Goal: Task Accomplishment & Management: Manage account settings

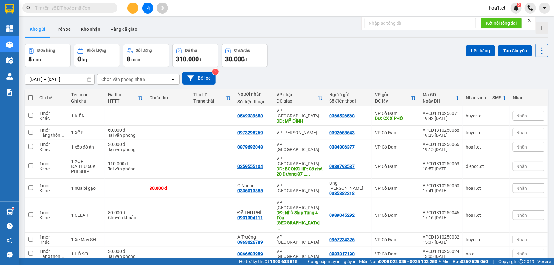
click at [295, 55] on div "Đơn hàng 8 đơn Khối lượng 0 kg Số lượng 8 món Đã thu 310.000 đ Chưa thu 30.000 …" at bounding box center [287, 55] width 524 height 23
click at [43, 6] on input "text" at bounding box center [72, 7] width 75 height 7
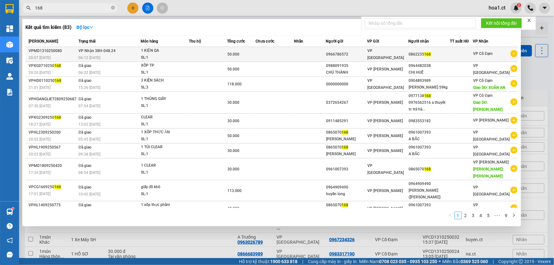
type input "168"
click at [124, 55] on div "06:12 [DATE]" at bounding box center [109, 57] width 62 height 7
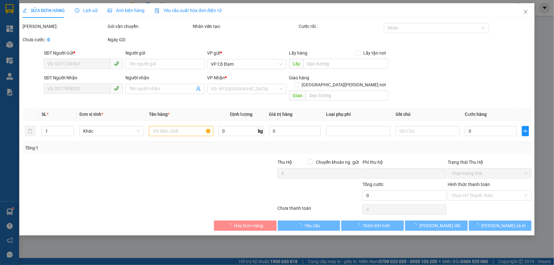
type input "0966786572"
type input "0862235168"
type input "0"
type input "50.000"
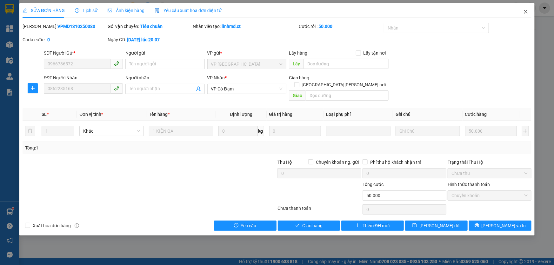
click at [527, 12] on icon "close" at bounding box center [526, 11] width 5 height 5
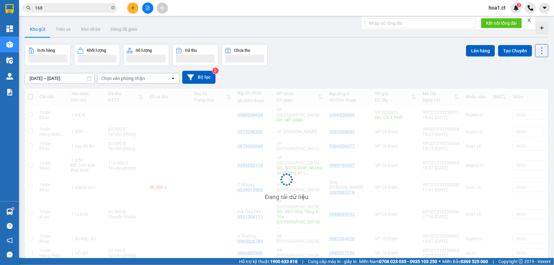
click at [66, 8] on input "168" at bounding box center [72, 7] width 75 height 7
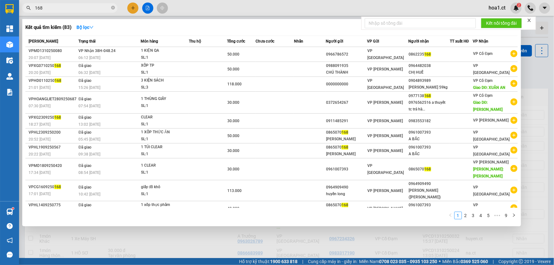
click at [66, 9] on input "168" at bounding box center [72, 7] width 75 height 7
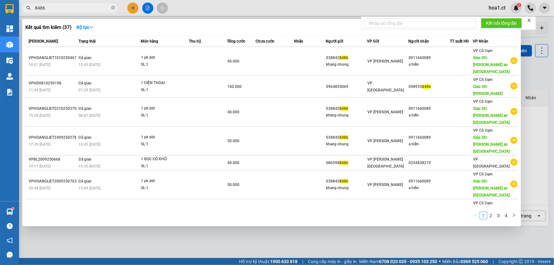
click at [93, 8] on input "8486" at bounding box center [72, 7] width 75 height 7
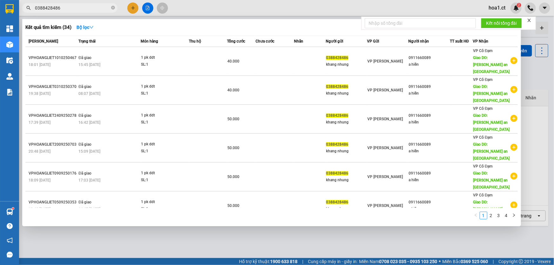
click at [81, 6] on input "0388428486" at bounding box center [72, 7] width 75 height 7
type input "0388428486"
click at [131, 6] on div at bounding box center [277, 132] width 554 height 265
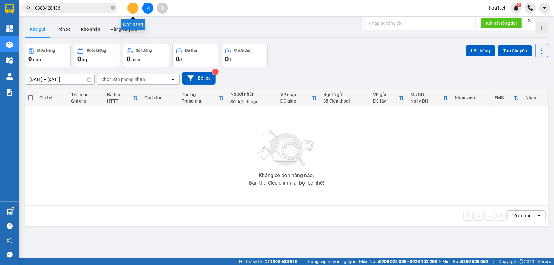
click at [135, 7] on icon "plus" at bounding box center [133, 8] width 4 height 4
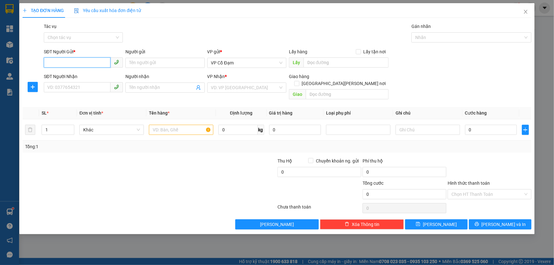
paste input "0388428486"
type input "0388428486"
click at [73, 86] on input "SĐT Người Nhận" at bounding box center [77, 87] width 67 height 10
type input "0911660089"
click at [248, 87] on input "search" at bounding box center [244, 88] width 67 height 10
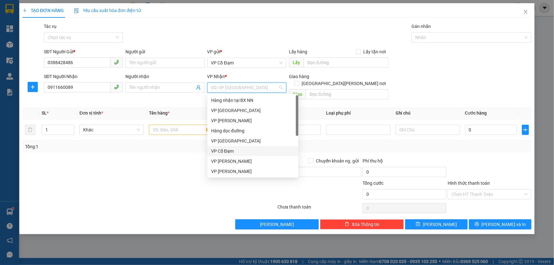
click at [230, 152] on div "VP Cổ Đạm" at bounding box center [253, 151] width 84 height 7
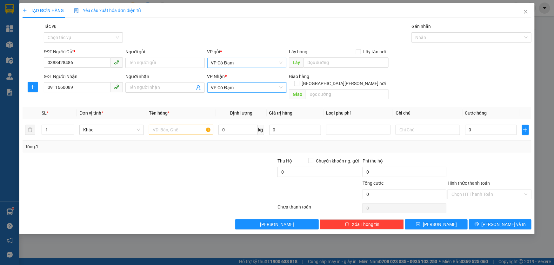
click at [248, 64] on span "VP Cổ Đạm" at bounding box center [246, 63] width 71 height 10
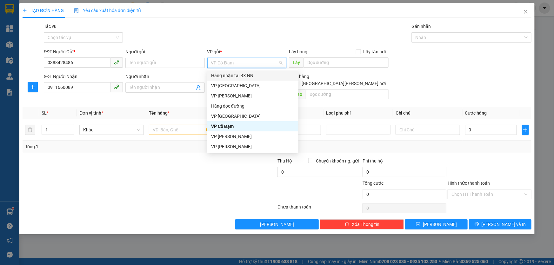
click at [233, 77] on div "Hàng nhận tại BX NN" at bounding box center [253, 75] width 84 height 7
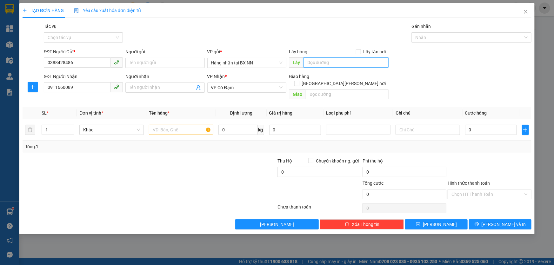
click at [324, 60] on input "text" at bounding box center [346, 63] width 85 height 10
click at [317, 89] on input "text" at bounding box center [347, 94] width 83 height 10
type input "b"
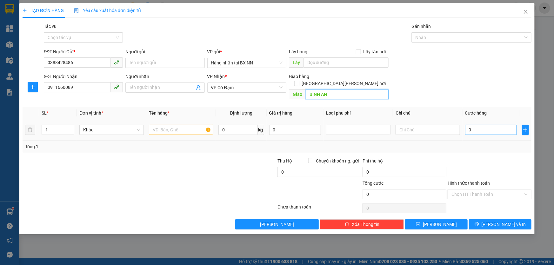
type input "BÌNH AN"
click at [469, 125] on input "0" at bounding box center [491, 130] width 52 height 10
click at [460, 158] on div at bounding box center [489, 169] width 85 height 22
click at [175, 125] on input "text" at bounding box center [181, 130] width 64 height 10
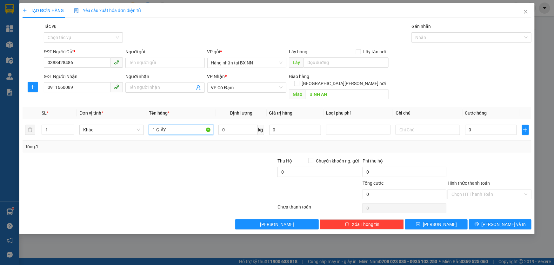
type input "1 GIẤY"
click at [194, 180] on div at bounding box center [234, 191] width 85 height 22
click at [479, 158] on div at bounding box center [489, 169] width 85 height 22
click at [492, 190] on input "Hình thức thanh toán" at bounding box center [488, 195] width 72 height 10
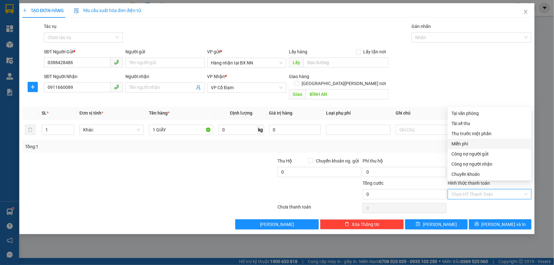
click at [402, 143] on div "Tổng: 1" at bounding box center [277, 146] width 504 height 7
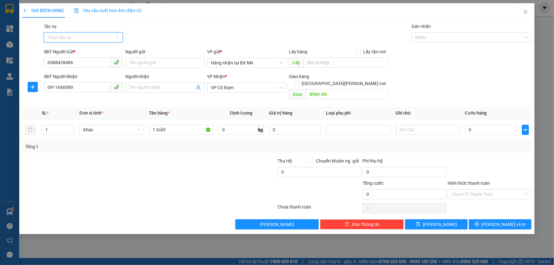
click at [86, 37] on input "Tác vụ" at bounding box center [81, 38] width 67 height 10
click at [78, 60] on div "Nhập hàng kho nhận" at bounding box center [83, 60] width 71 height 7
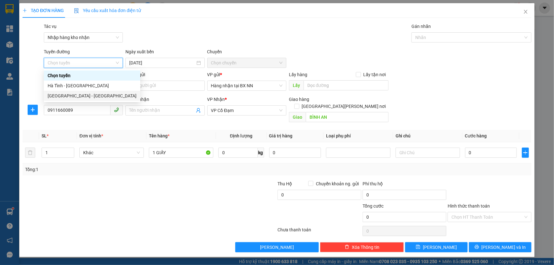
click at [83, 93] on div "[GEOGRAPHIC_DATA] - [GEOGRAPHIC_DATA]" at bounding box center [92, 95] width 89 height 7
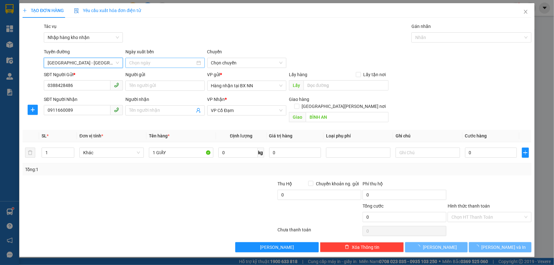
click at [174, 64] on input at bounding box center [162, 62] width 66 height 7
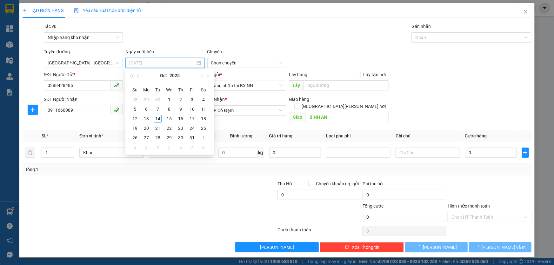
type input "[DATE]"
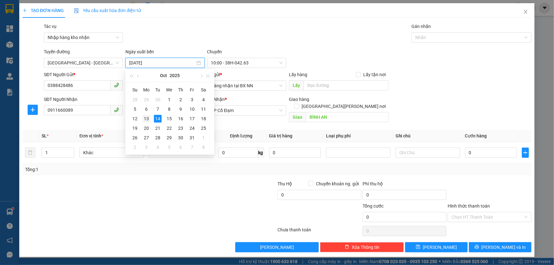
click at [145, 118] on div "13" at bounding box center [147, 119] width 8 height 8
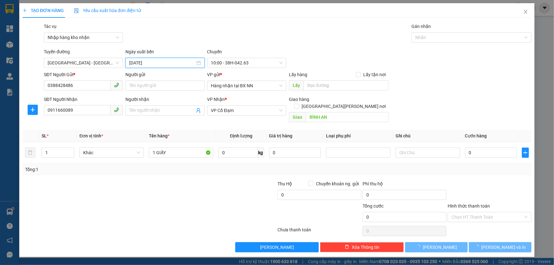
type input "[DATE]"
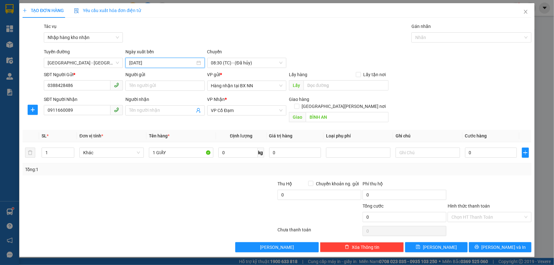
click at [173, 62] on input "[DATE]" at bounding box center [162, 62] width 66 height 7
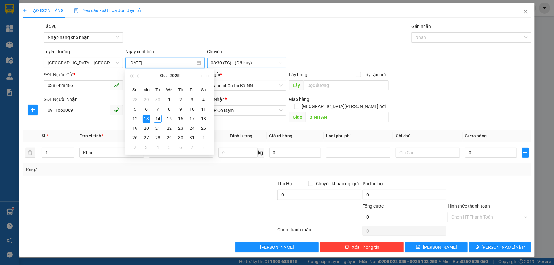
click at [257, 64] on span "08:30 (TC) - (Đã hủy)" at bounding box center [246, 63] width 71 height 10
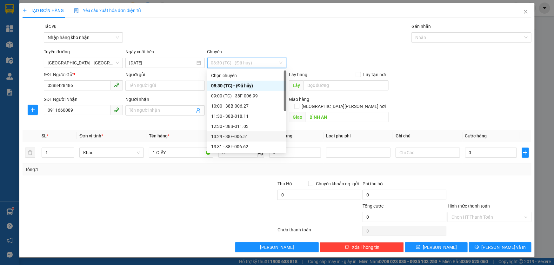
scroll to position [61, 0]
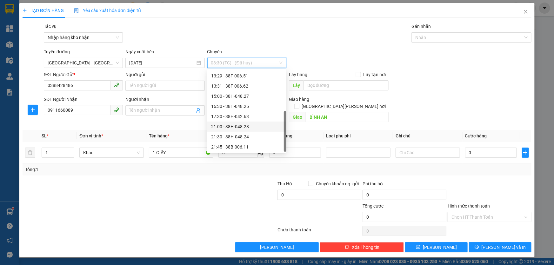
click at [249, 127] on div "21:00 - 38H-048.28" at bounding box center [246, 126] width 71 height 7
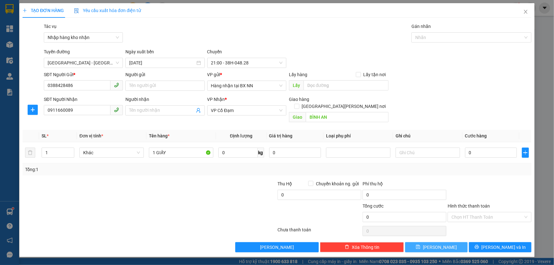
click at [450, 242] on button "[PERSON_NAME]" at bounding box center [436, 247] width 63 height 10
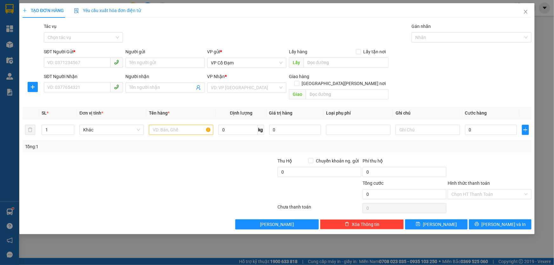
click at [165, 167] on div at bounding box center [107, 169] width 170 height 22
click at [456, 82] on div "SĐT Người [PERSON_NAME]: 0377654321 Người [PERSON_NAME] Tên người [PERSON_NAME]…" at bounding box center [288, 87] width 491 height 29
click at [527, 13] on icon "close" at bounding box center [526, 11] width 5 height 5
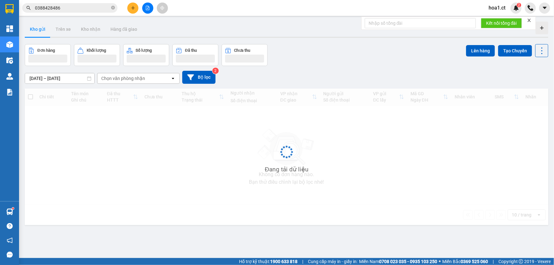
click at [83, 4] on input "0388428486" at bounding box center [72, 7] width 75 height 7
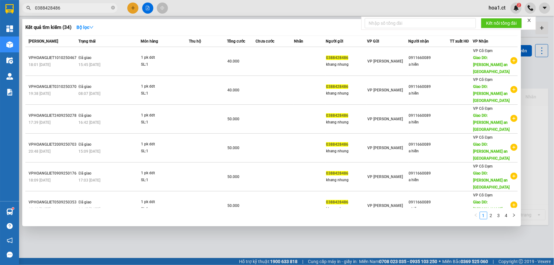
click at [83, 4] on input "0388428486" at bounding box center [72, 7] width 75 height 7
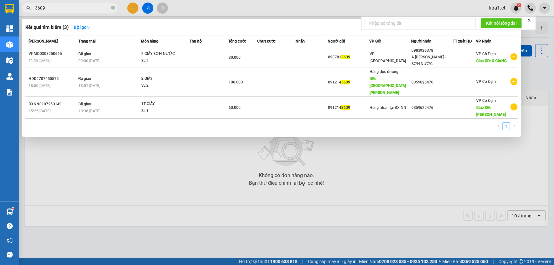
click at [91, 9] on input "3609" at bounding box center [72, 7] width 75 height 7
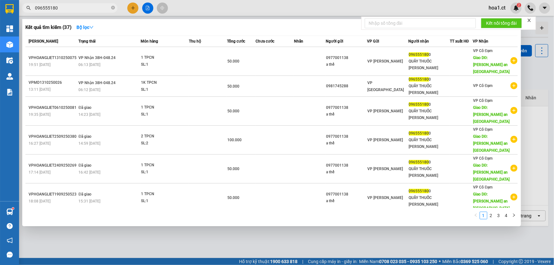
type input "0965551800"
click at [112, 8] on icon "close-circle" at bounding box center [113, 8] width 4 height 4
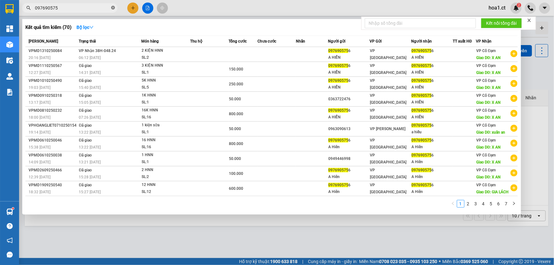
type input "0976905756"
click at [114, 9] on icon "close-circle" at bounding box center [113, 8] width 4 height 4
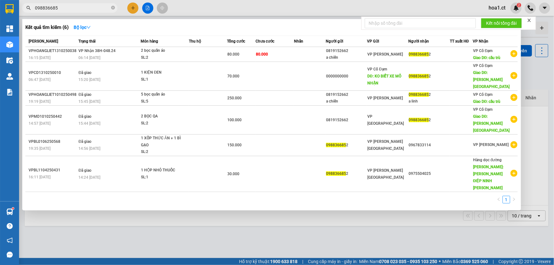
type input "0988366852"
click at [114, 9] on icon "close-circle" at bounding box center [113, 8] width 4 height 4
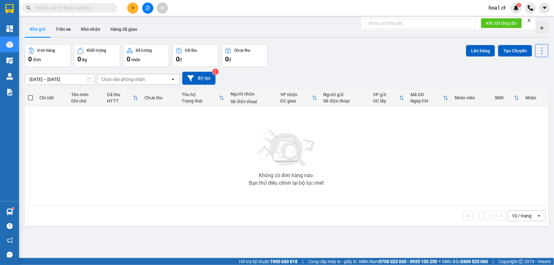
click at [68, 5] on input "text" at bounding box center [72, 7] width 75 height 7
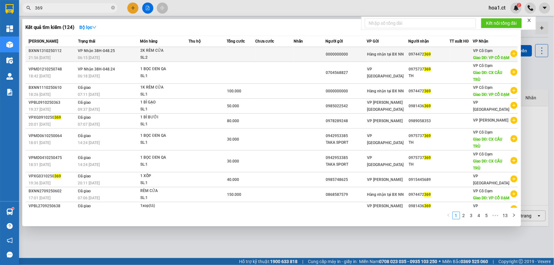
type input "369"
click at [166, 59] on div "SL: 2" at bounding box center [164, 57] width 48 height 7
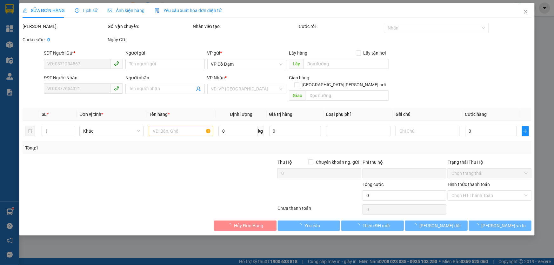
type input "0000000000"
type input "0974472369"
type input "VP CỔ ĐẠM"
type input "0"
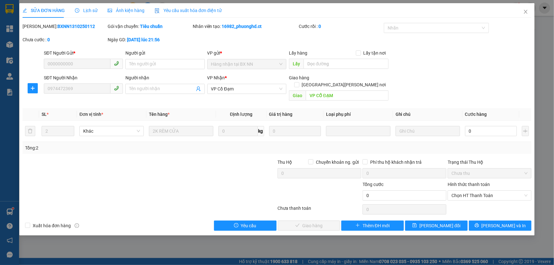
click at [232, 64] on span "Hàng nhận tại BX NN" at bounding box center [246, 64] width 71 height 10
click at [246, 89] on span "VP Cổ Đạm" at bounding box center [246, 89] width 71 height 10
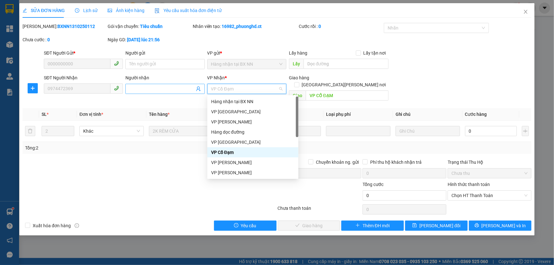
click at [133, 89] on input "Người nhận" at bounding box center [161, 88] width 65 height 7
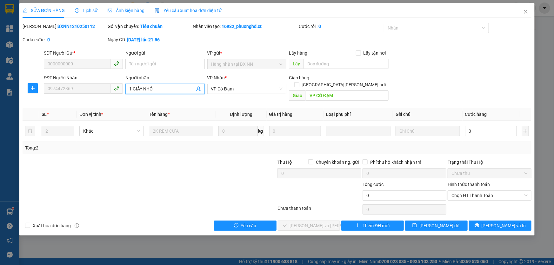
type input "1 GIẤY NHỎ"
click at [197, 159] on div at bounding box center [234, 170] width 85 height 22
click at [494, 126] on input "0" at bounding box center [491, 131] width 52 height 10
type input "4"
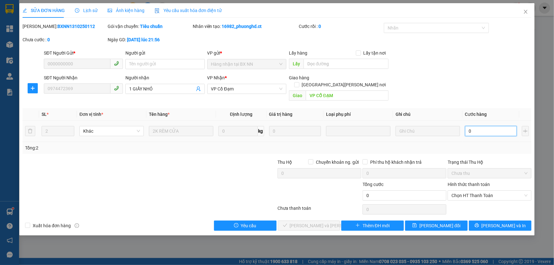
type input "4"
type input "40"
type input "40.000"
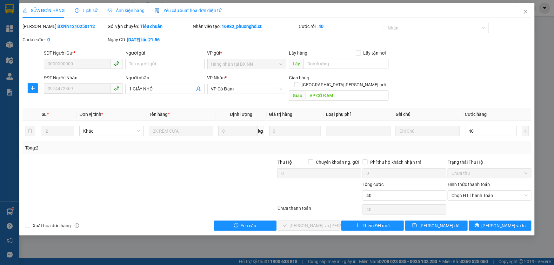
type input "40.000"
click at [443, 67] on div "SĐT Người Gửi * 0000000000 Người gửi Tên người gửi VP gửi * [DEMOGRAPHIC_DATA] …" at bounding box center [288, 61] width 491 height 22
click at [493, 191] on span "Chọn HT Thanh Toán" at bounding box center [490, 196] width 76 height 10
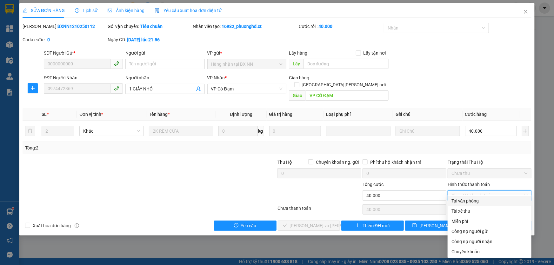
click at [472, 202] on div "Tại văn phòng" at bounding box center [490, 201] width 76 height 7
type input "0"
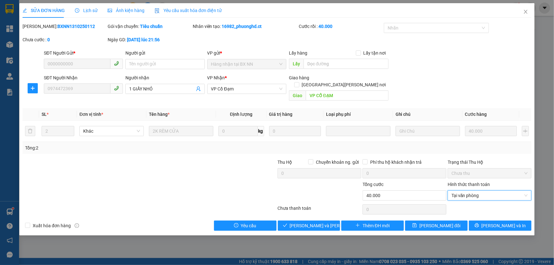
click at [427, 81] on div "SĐT Người [PERSON_NAME] 0974472369 Người [PERSON_NAME] 1 GIẤY NHỎ [PERSON_NAME]…" at bounding box center [288, 88] width 491 height 29
click at [308, 222] on span "[PERSON_NAME] và [PERSON_NAME] hàng" at bounding box center [333, 225] width 86 height 7
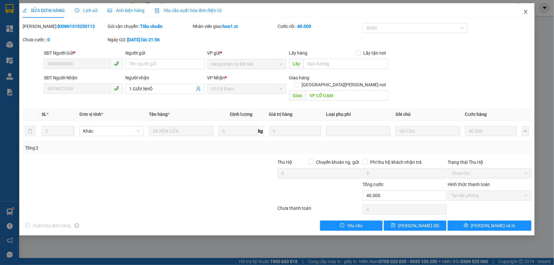
click at [525, 10] on icon "close" at bounding box center [526, 11] width 5 height 5
click at [525, 10] on div at bounding box center [530, 8] width 11 height 11
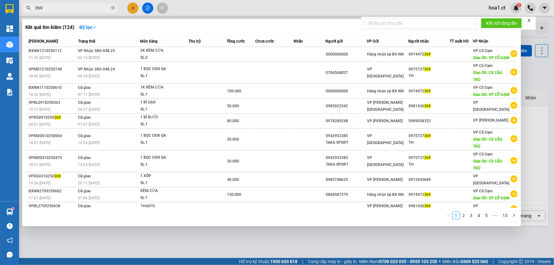
click at [77, 8] on input "369" at bounding box center [72, 7] width 75 height 7
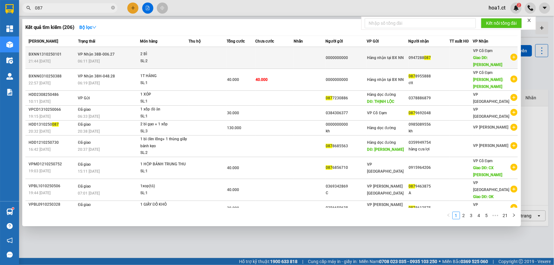
type input "087"
click at [129, 60] on div "06:11 [DATE]" at bounding box center [109, 61] width 62 height 7
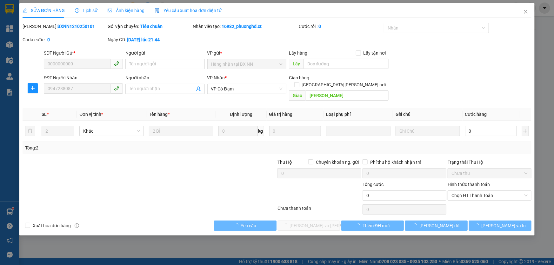
type input "0000000000"
type input "0947288087"
type input "[PERSON_NAME]"
type input "0"
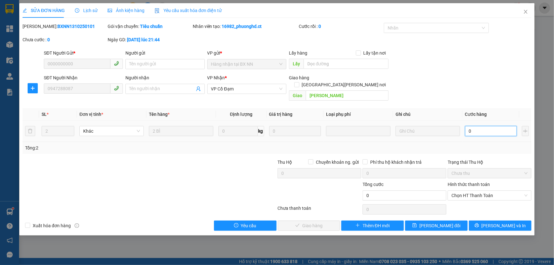
click at [479, 126] on input "0" at bounding box center [491, 131] width 52 height 10
type input "2"
type input "20"
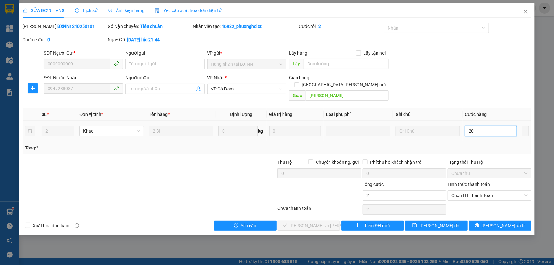
type input "20"
type input "200"
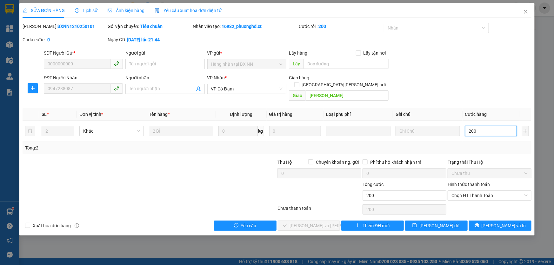
type input "200"
type input "200.000"
click at [512, 64] on div "SĐT Người Gửi * 0000000000 Người gửi Tên người gửi VP gửi * [DEMOGRAPHIC_DATA] …" at bounding box center [288, 61] width 491 height 22
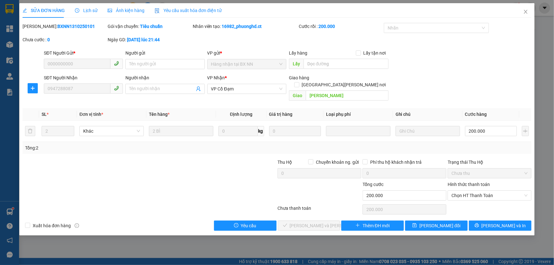
click at [423, 77] on div "SĐT Người [PERSON_NAME] 0947288087 Người [PERSON_NAME] Tên người [PERSON_NAME] …" at bounding box center [288, 88] width 491 height 29
click at [219, 149] on div "Total Paid Fee 0 Total UnPaid Fee 0 Cash Collection Total Fee Mã ĐH: BXNN131025…" at bounding box center [277, 127] width 509 height 208
click at [486, 191] on span "Chọn HT Thanh Toán" at bounding box center [490, 196] width 76 height 10
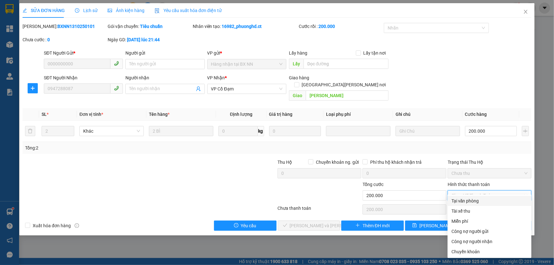
click at [475, 201] on div "Tại văn phòng" at bounding box center [490, 201] width 76 height 7
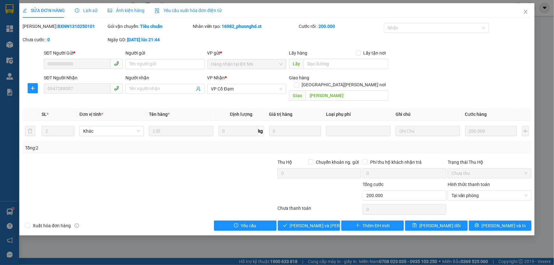
click at [173, 181] on div at bounding box center [107, 192] width 170 height 22
click at [502, 83] on div "SĐT Người [PERSON_NAME] 0947288087 Người [PERSON_NAME] Tên người [PERSON_NAME] …" at bounding box center [288, 88] width 491 height 29
click at [505, 85] on div "SĐT Người [PERSON_NAME] 0947288087 Người [PERSON_NAME] Tên người [PERSON_NAME] …" at bounding box center [288, 88] width 491 height 29
click at [463, 181] on div "Hình thức thanh toán" at bounding box center [490, 186] width 84 height 10
drag, startPoint x: 463, startPoint y: 174, endPoint x: 464, endPoint y: 188, distance: 14.0
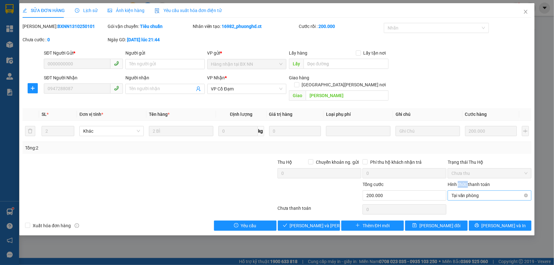
click at [463, 182] on label "Hình thức thanh toán" at bounding box center [469, 184] width 42 height 5
click at [463, 191] on input "Hình thức thanh toán" at bounding box center [488, 196] width 72 height 10
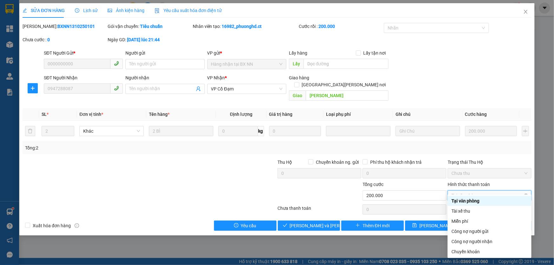
click at [464, 191] on span "Tại văn phòng" at bounding box center [490, 196] width 76 height 10
type input "200.000"
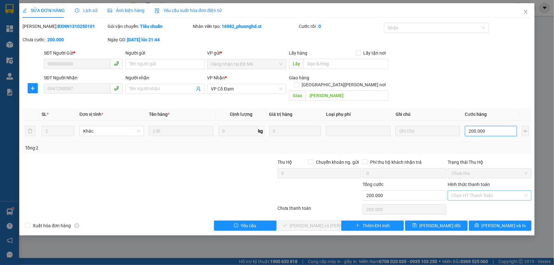
click at [483, 126] on input "200.000" at bounding box center [491, 131] width 52 height 10
type input "1"
type input "18"
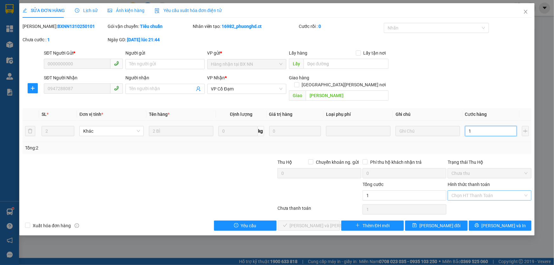
type input "18"
type input "18.000"
click at [502, 95] on div "SĐT Người [PERSON_NAME] 0947288087 Người [PERSON_NAME] Tên người [PERSON_NAME] …" at bounding box center [288, 88] width 491 height 29
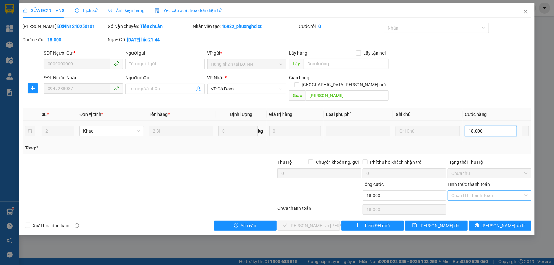
click at [487, 126] on input "18.000" at bounding box center [491, 131] width 52 height 10
type input "1"
type input "16"
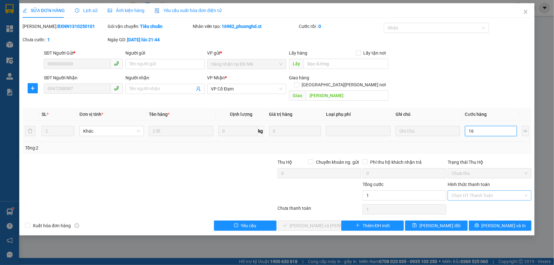
type input "16"
type input "160"
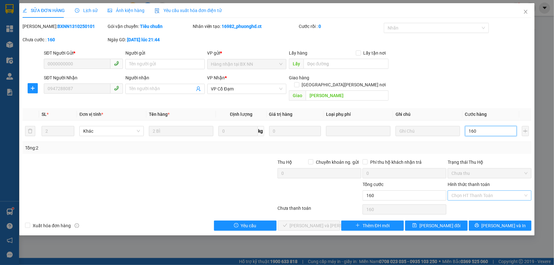
type input "160"
type input "160.000"
click at [494, 96] on div "SĐT Người [PERSON_NAME] 0947288087 Người [PERSON_NAME] Tên người [PERSON_NAME] …" at bounding box center [288, 88] width 491 height 29
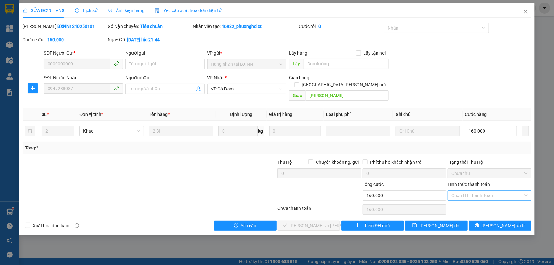
click at [487, 191] on input "Hình thức thanh toán" at bounding box center [488, 196] width 72 height 10
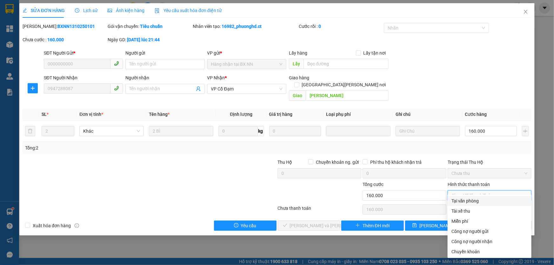
click at [482, 202] on div "Tại văn phòng" at bounding box center [490, 201] width 76 height 7
type input "0"
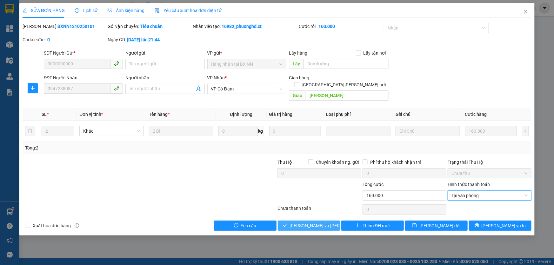
click at [320, 222] on span "[PERSON_NAME] và [PERSON_NAME] hàng" at bounding box center [333, 225] width 86 height 7
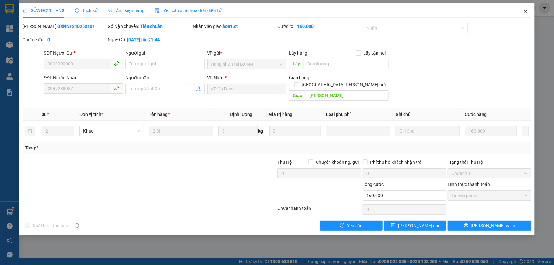
click at [527, 11] on icon "close" at bounding box center [525, 12] width 3 height 4
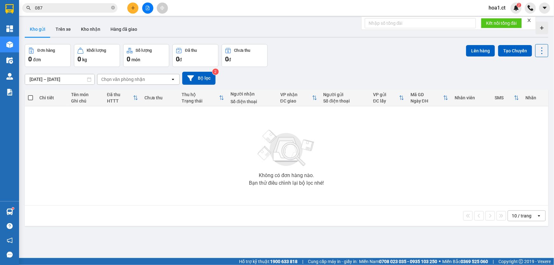
click at [71, 9] on input "087" at bounding box center [72, 7] width 75 height 7
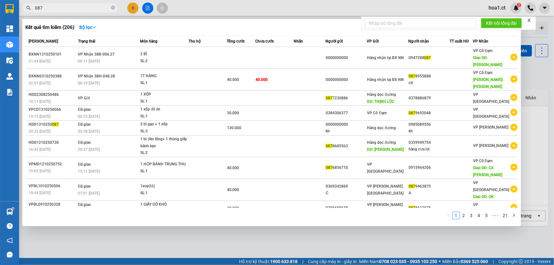
click at [71, 9] on input "087" at bounding box center [72, 7] width 75 height 7
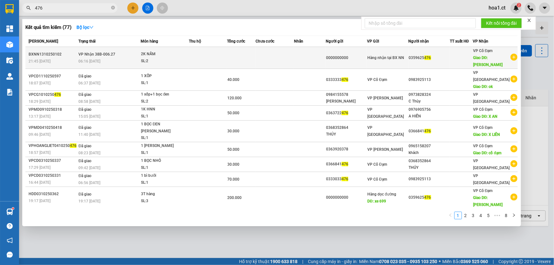
type input "476"
click at [169, 58] on div "SL: 2" at bounding box center [165, 61] width 48 height 7
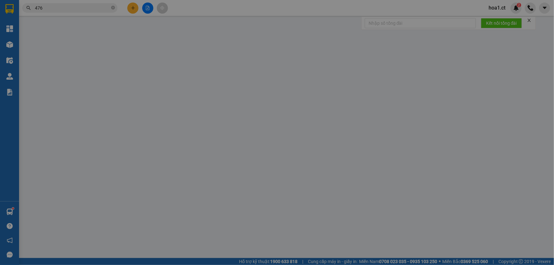
type input "0000000000"
type input "0359625476"
type input "[PERSON_NAME]"
type input "0"
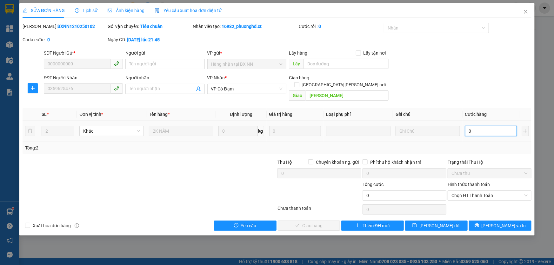
click at [473, 126] on input "0" at bounding box center [491, 131] width 52 height 10
type input "1"
type input "10"
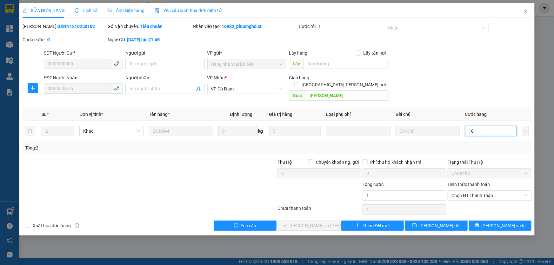
type input "10"
type input "100"
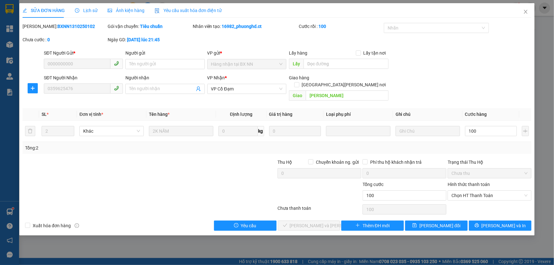
type input "100.000"
click at [496, 61] on div "SĐT Người Gửi * 0000000000 Người gửi Tên người gửi VP gửi * [DEMOGRAPHIC_DATA] …" at bounding box center [288, 61] width 491 height 22
click at [493, 191] on span "Chọn HT Thanh Toán" at bounding box center [490, 196] width 76 height 10
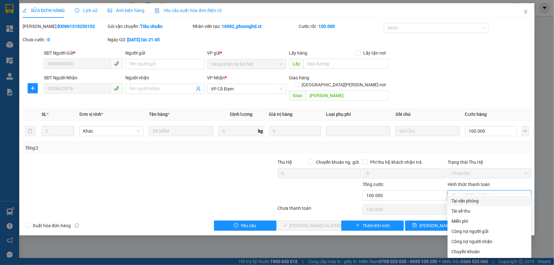
click at [485, 203] on div "Tại văn phòng" at bounding box center [490, 201] width 76 height 7
type input "0"
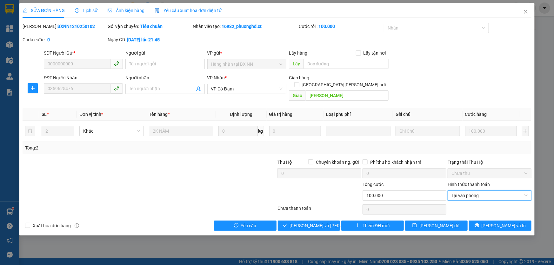
click at [231, 181] on div at bounding box center [234, 192] width 85 height 22
click at [313, 222] on span "[PERSON_NAME] và [PERSON_NAME] hàng" at bounding box center [333, 225] width 86 height 7
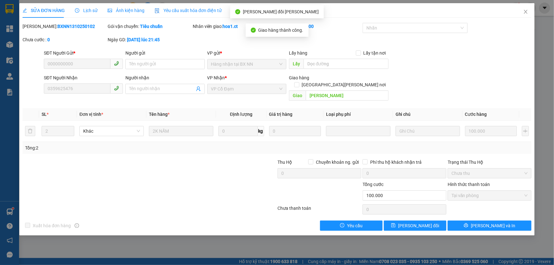
click at [174, 165] on div at bounding box center [107, 170] width 170 height 22
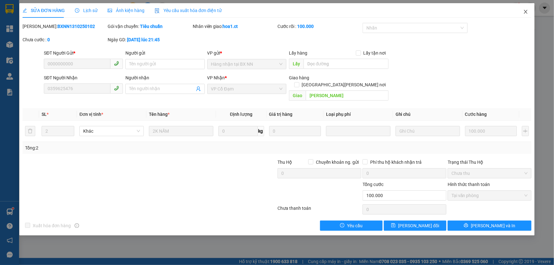
click at [525, 12] on icon "close" at bounding box center [526, 11] width 5 height 5
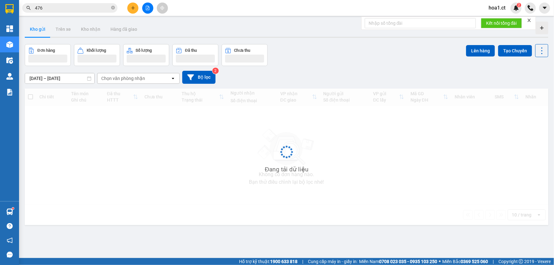
click at [81, 10] on input "476" at bounding box center [72, 7] width 75 height 7
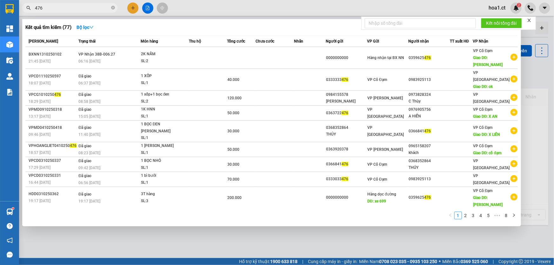
click at [81, 10] on input "476" at bounding box center [72, 7] width 75 height 7
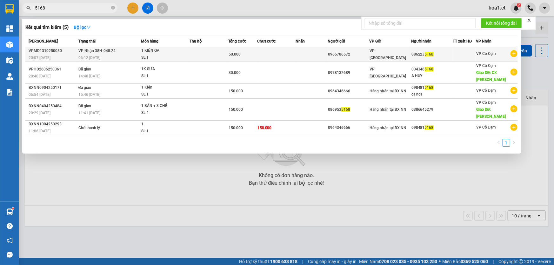
type input "5168"
click at [118, 55] on div "06:12 [DATE]" at bounding box center [109, 57] width 62 height 7
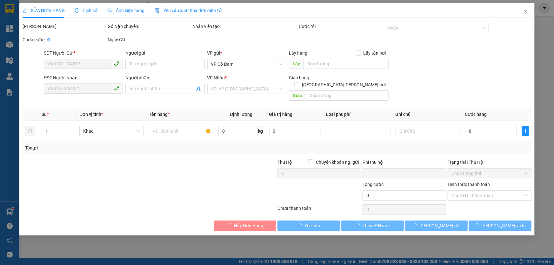
type input "0966786572"
type input "0862235168"
type input "0"
type input "50.000"
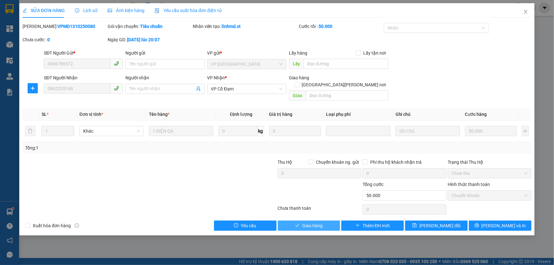
click at [304, 222] on span "Giao hàng" at bounding box center [312, 225] width 20 height 7
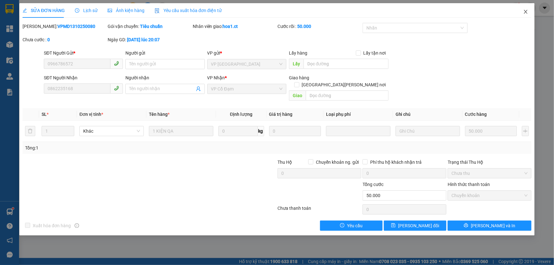
click at [527, 12] on icon "close" at bounding box center [526, 11] width 5 height 5
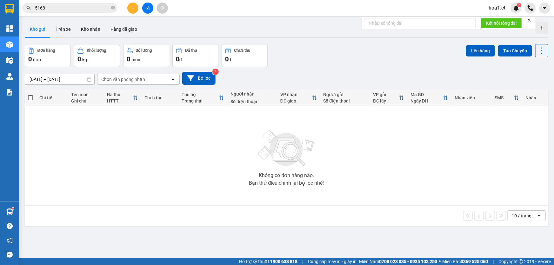
click at [55, 7] on input "5168" at bounding box center [72, 7] width 75 height 7
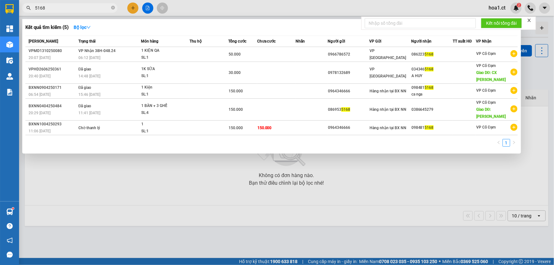
click at [55, 7] on input "5168" at bounding box center [72, 7] width 75 height 7
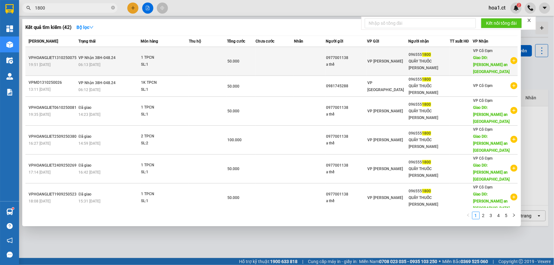
type input "1800"
click at [123, 61] on div "06:13 [DATE]" at bounding box center [109, 64] width 62 height 7
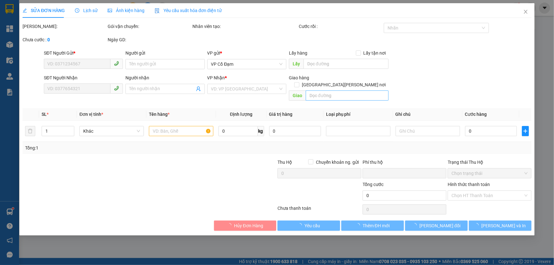
type input "0977001138"
type input "a thế"
type input "0965551800"
type input "QUẦY THUỐC [PERSON_NAME]"
type input "[PERSON_NAME] an lộc hà"
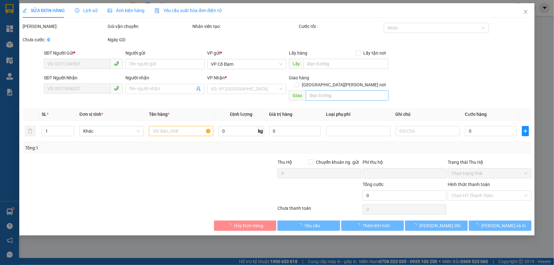
type input "0"
type input "50.000"
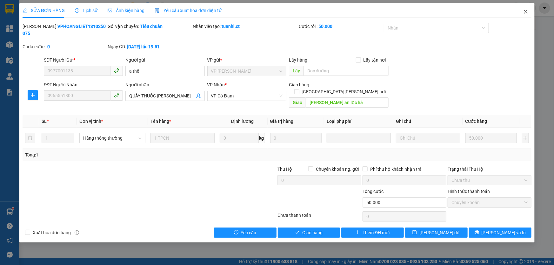
click at [526, 11] on icon "close" at bounding box center [525, 12] width 3 height 4
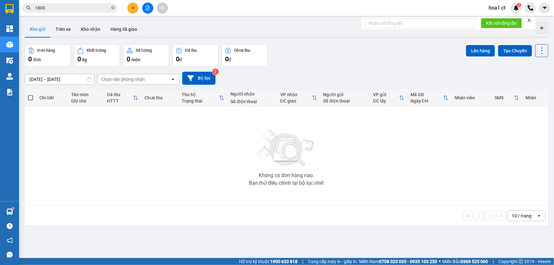
click at [79, 9] on input "1800" at bounding box center [72, 7] width 75 height 7
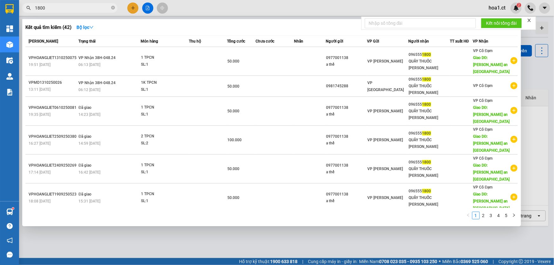
click at [79, 9] on input "1800" at bounding box center [72, 7] width 75 height 7
paste input "096555"
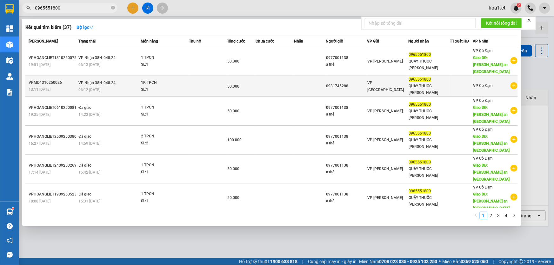
type input "0965551800"
click at [120, 86] on div "06:12 [DATE]" at bounding box center [109, 89] width 62 height 7
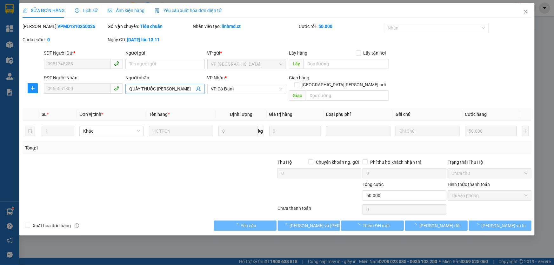
type input "0981745288"
type input "0965551800"
type input "QUẦY THUỐC [PERSON_NAME]"
type input "0"
type input "50.000"
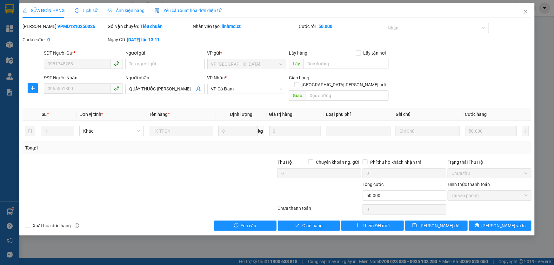
click at [89, 10] on span "Lịch sử" at bounding box center [86, 10] width 23 height 5
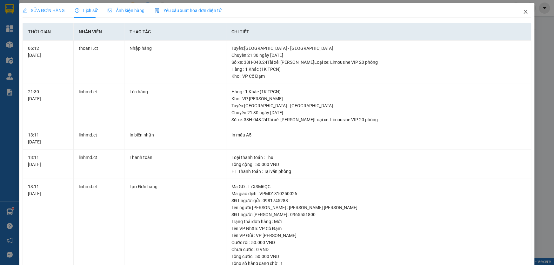
click at [524, 11] on icon "close" at bounding box center [526, 11] width 5 height 5
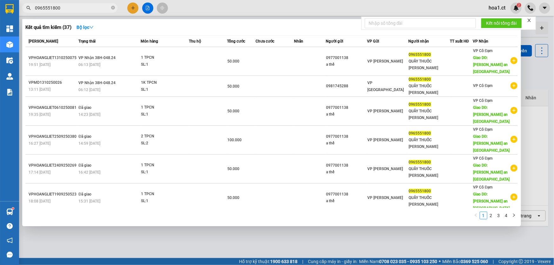
click at [73, 11] on input "0965551800" at bounding box center [72, 7] width 75 height 7
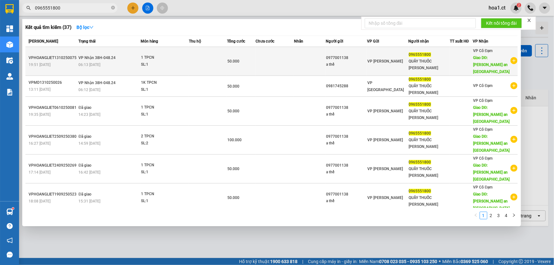
click at [131, 61] on div "06:13 [DATE]" at bounding box center [109, 64] width 62 height 7
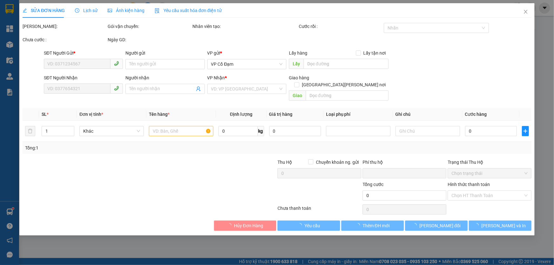
type input "0977001138"
type input "a thế"
type input "0965551800"
type input "QUẦY THUỐC [PERSON_NAME]"
type input "[PERSON_NAME] an lộc hà"
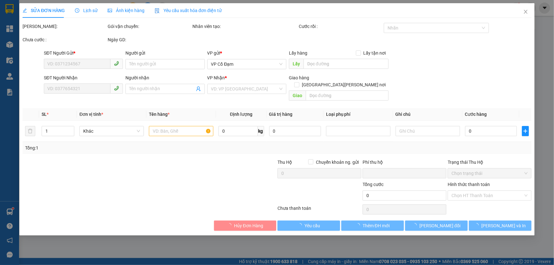
type input "0"
type input "50.000"
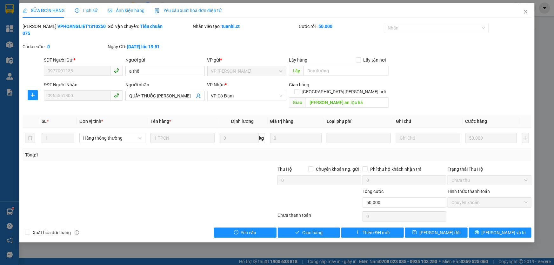
click at [95, 11] on span "Lịch sử" at bounding box center [86, 10] width 23 height 5
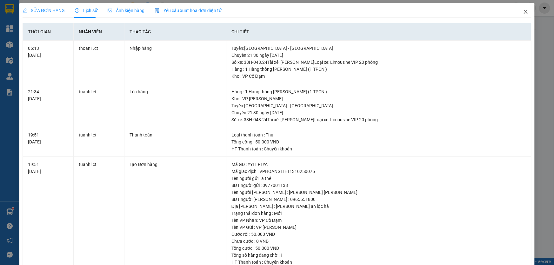
click at [524, 10] on icon "close" at bounding box center [525, 12] width 3 height 4
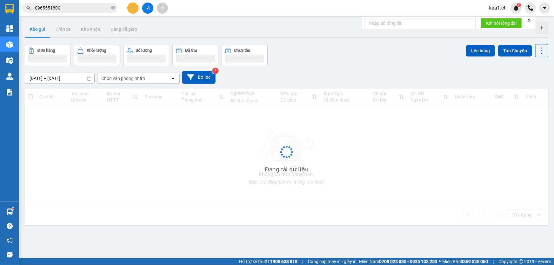
click at [61, 9] on input "0965551800" at bounding box center [72, 7] width 75 height 7
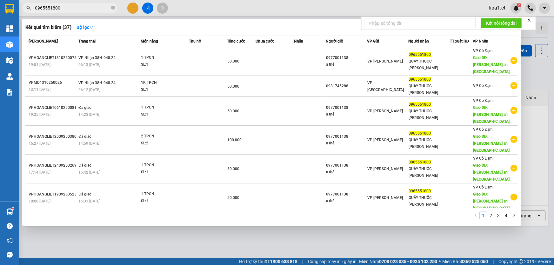
click at [61, 9] on input "0965551800" at bounding box center [72, 7] width 75 height 7
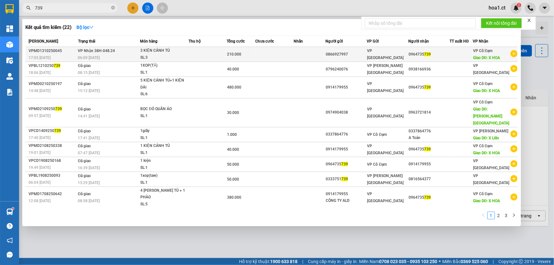
type input "739"
click at [126, 58] on div "06:09 [DATE]" at bounding box center [109, 57] width 62 height 7
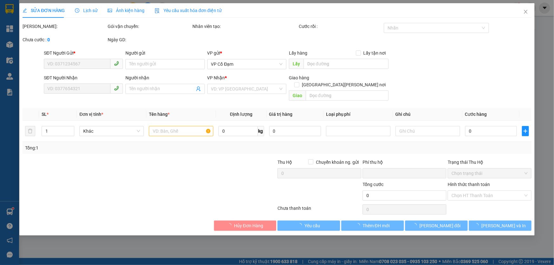
type input "0866927997"
type input "0964735739"
type input "X HOA"
type input "0"
type input "210.000"
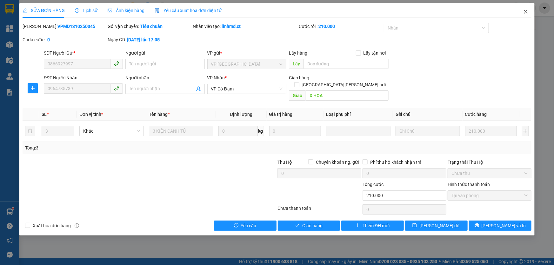
click at [526, 12] on icon "close" at bounding box center [525, 12] width 3 height 4
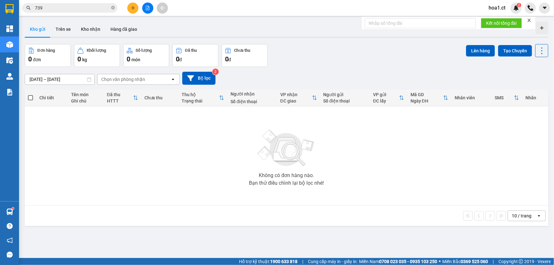
click at [60, 9] on input "739" at bounding box center [72, 7] width 75 height 7
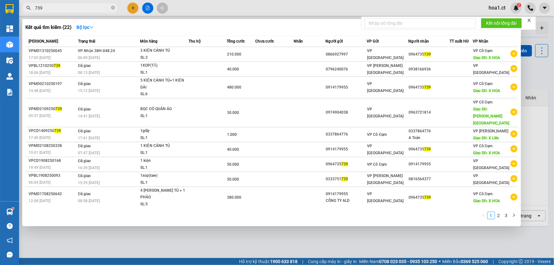
click at [60, 9] on input "739" at bounding box center [72, 7] width 75 height 7
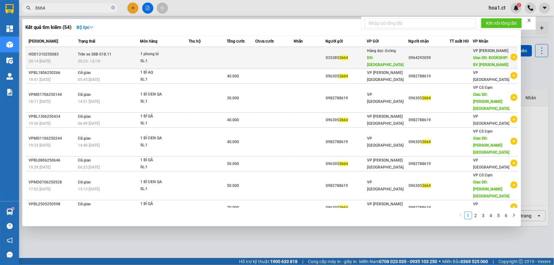
type input "3664"
click at [117, 65] on div "20:23 [DATE]" at bounding box center [109, 61] width 62 height 7
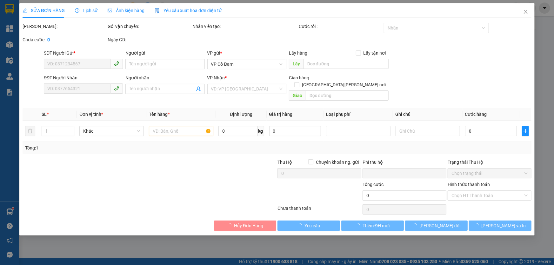
type input "0353853664"
type input "[PERSON_NAME]"
type input "0964292059"
type input "BOOKSHIP: BV Bạch Mai"
type input "0"
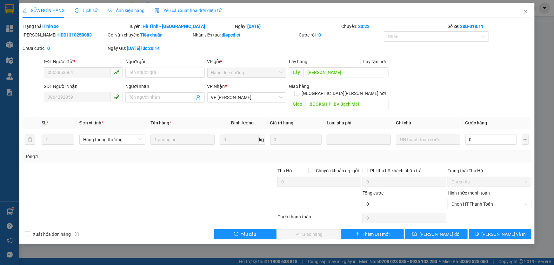
click at [472, 82] on form "SĐT Người Gửi * 0353853664 Người gửi Tên người gửi VP gửi * Hàng dọc đường Lấy …" at bounding box center [277, 85] width 509 height 54
click at [476, 88] on div "SĐT Người [PERSON_NAME] 0964292059 Người [PERSON_NAME] Tên người [PERSON_NAME] …" at bounding box center [288, 97] width 491 height 29
click at [179, 194] on div at bounding box center [107, 201] width 170 height 22
click at [526, 11] on icon "close" at bounding box center [526, 11] width 5 height 5
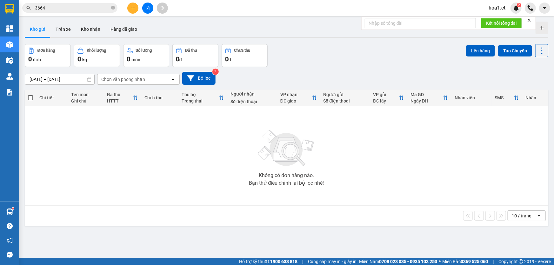
click at [67, 7] on input "3664" at bounding box center [72, 7] width 75 height 7
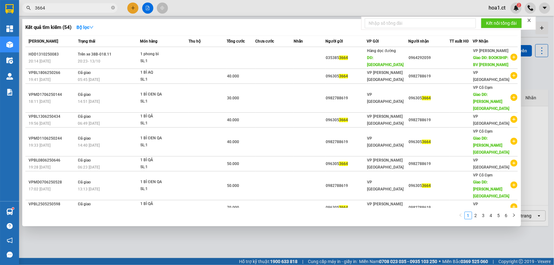
click at [67, 7] on input "3664" at bounding box center [72, 7] width 75 height 7
